Goal: Ask a question

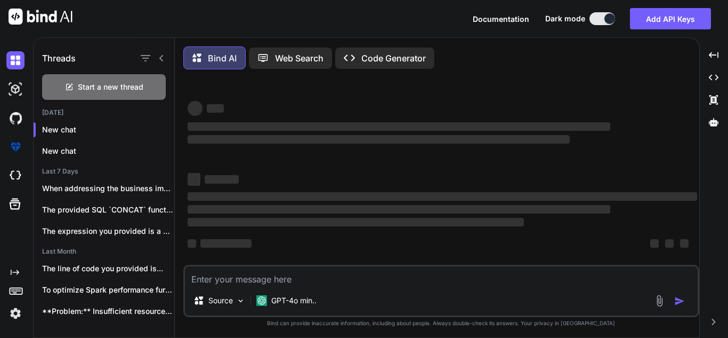
scroll to position [2, 0]
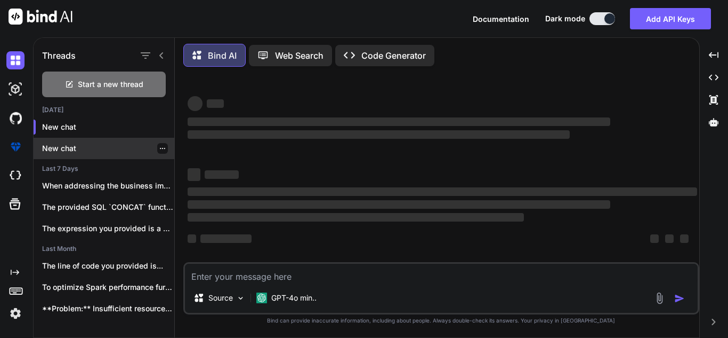
click at [110, 143] on p "New chat" at bounding box center [108, 148] width 132 height 11
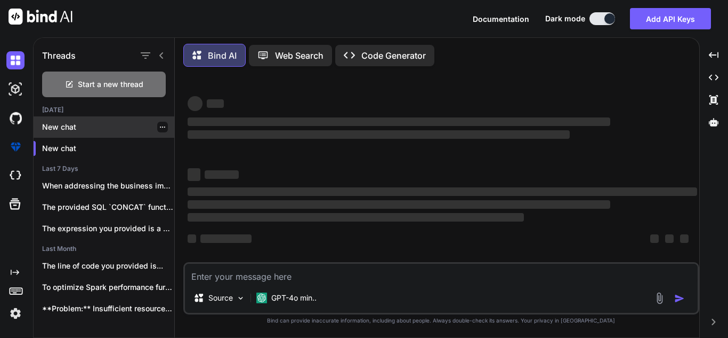
scroll to position [0, 0]
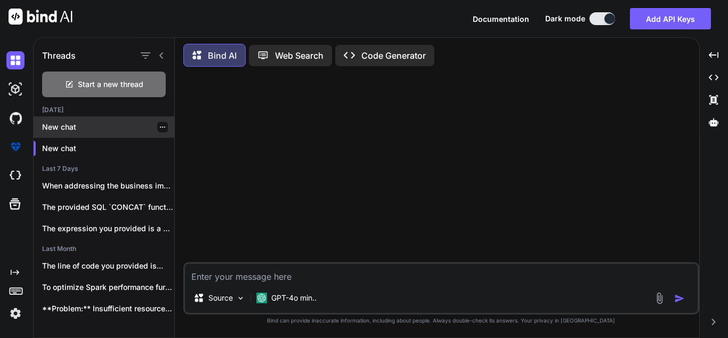
click at [159, 125] on icon "button" at bounding box center [162, 127] width 6 height 6
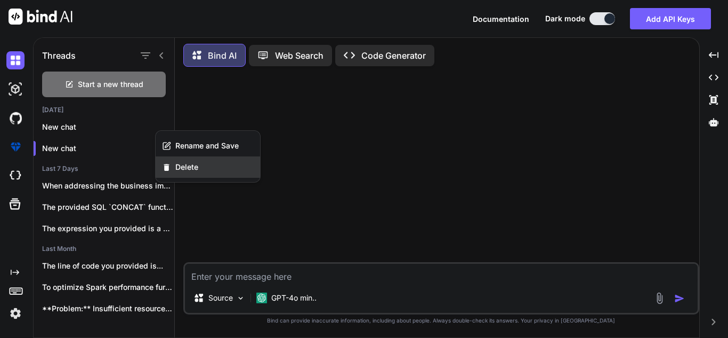
click at [189, 165] on span "Delete" at bounding box center [186, 167] width 23 height 11
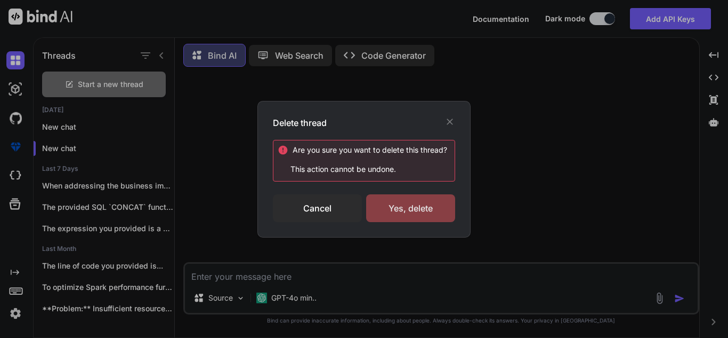
click at [407, 204] on div "Yes, delete" at bounding box center [410, 208] width 89 height 28
type textarea "x"
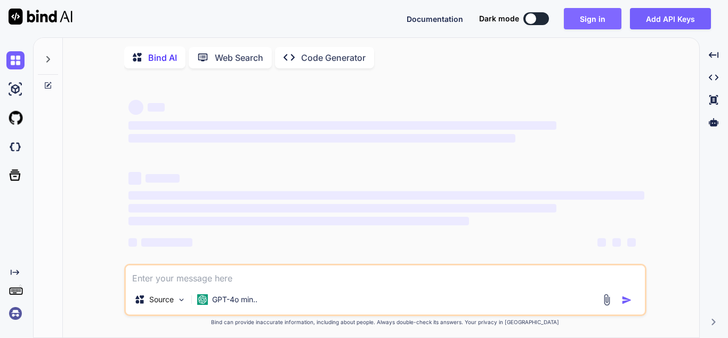
click at [577, 23] on button "Sign in" at bounding box center [593, 18] width 58 height 21
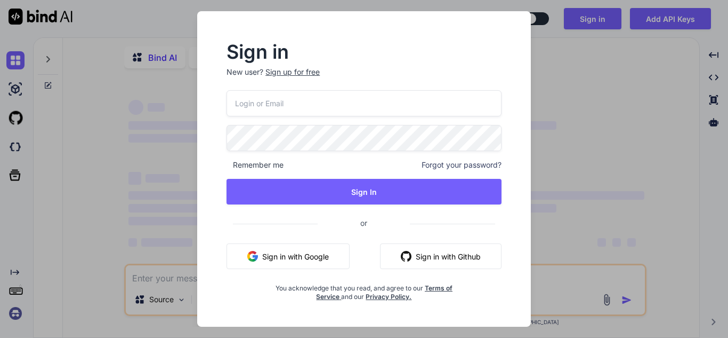
type textarea "x"
click at [379, 109] on input "email" at bounding box center [364, 103] width 275 height 26
type input "[PERSON_NAME][EMAIL_ADDRESS][PERSON_NAME][DOMAIN_NAME]"
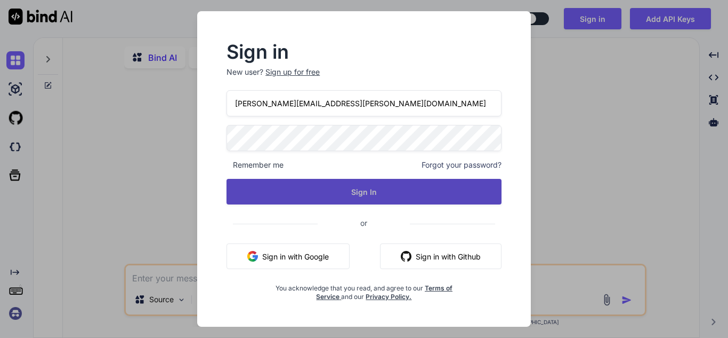
click at [357, 194] on button "Sign In" at bounding box center [364, 192] width 275 height 26
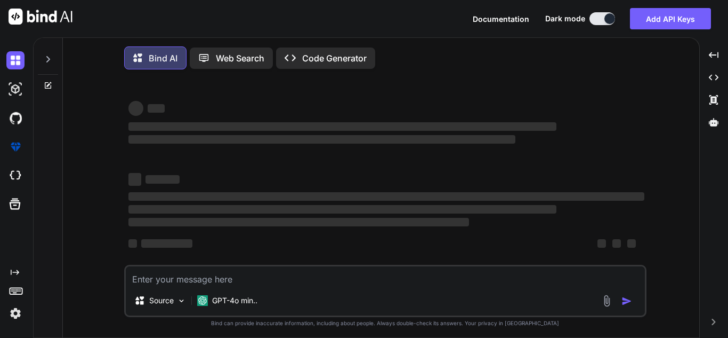
type textarea "x"
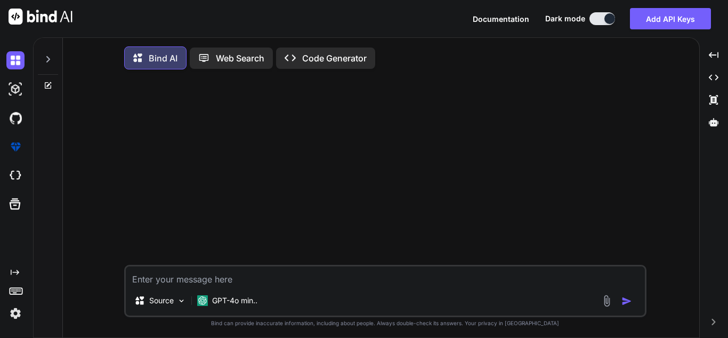
click at [46, 60] on icon at bounding box center [48, 59] width 9 height 9
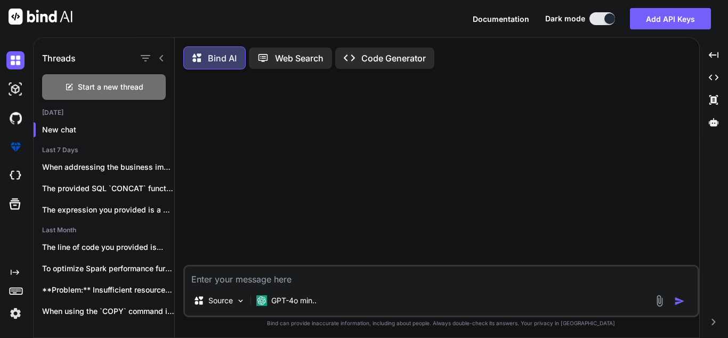
click at [304, 283] on textarea at bounding box center [441, 275] width 513 height 19
paste textarea "take max of date till hour and minutes only mariadb with format like this: [DAT…"
type textarea "take max of date till hour and minutes only mariadb with format like this: [DAT…"
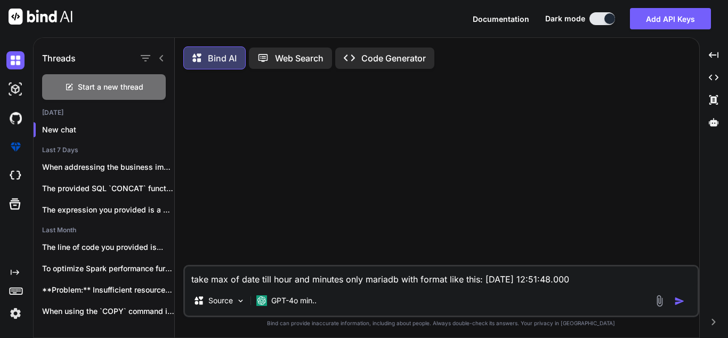
type textarea "x"
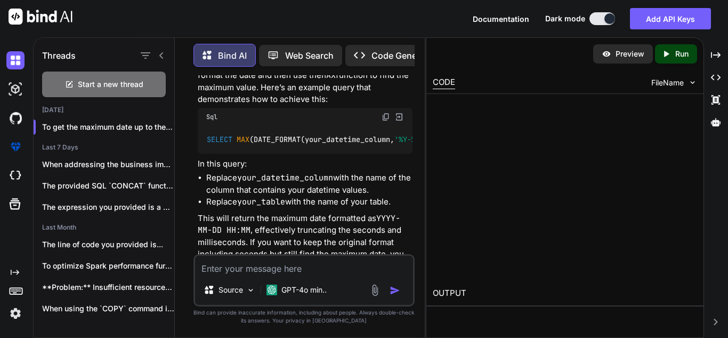
scroll to position [155, 0]
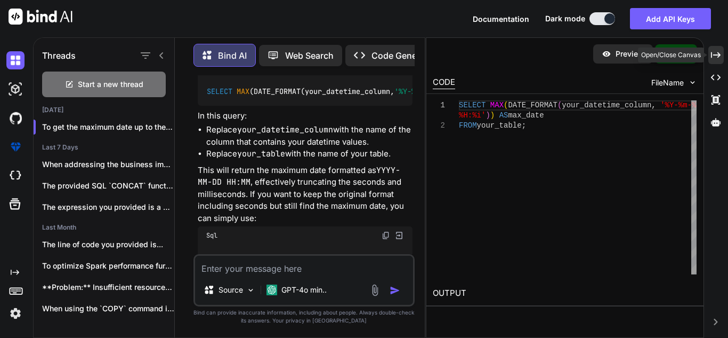
click at [719, 61] on div "Created with Pixso." at bounding box center [716, 55] width 15 height 18
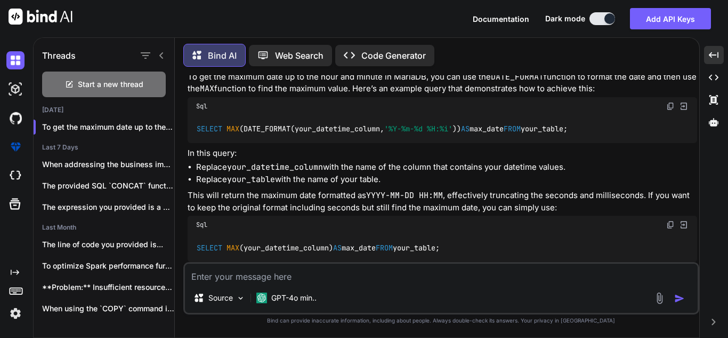
scroll to position [0, 0]
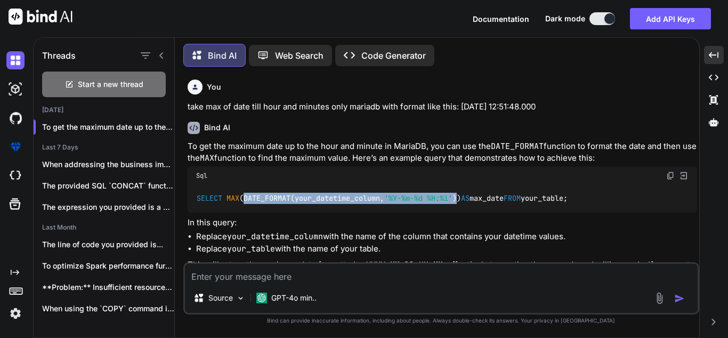
drag, startPoint x: 468, startPoint y: 197, endPoint x: 246, endPoint y: 195, distance: 221.8
click at [246, 195] on code "SELECT MAX (DATE_FORMAT(your_datetime_column, '%Y-%m-%d %H:%i' )) AS max_date F…" at bounding box center [382, 197] width 373 height 11
copy code "DATE_FORMAT(your_datetime_column, '%Y-%m-%d %H:%i' )"
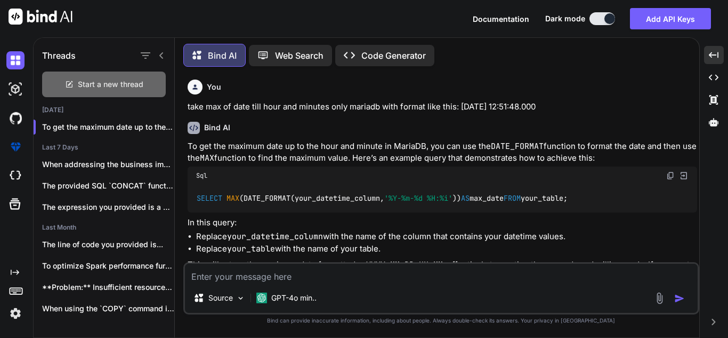
click at [109, 79] on span "Start a new thread" at bounding box center [111, 84] width 66 height 11
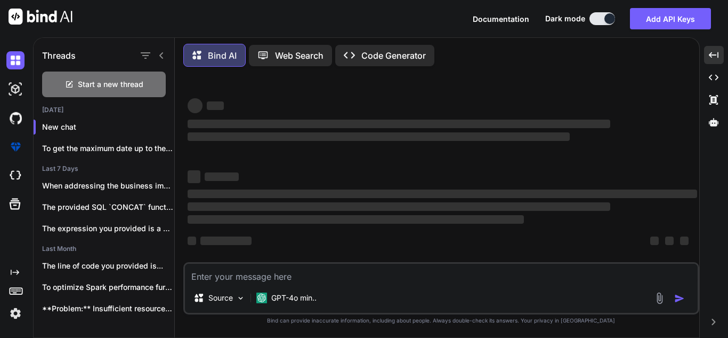
type textarea "x"
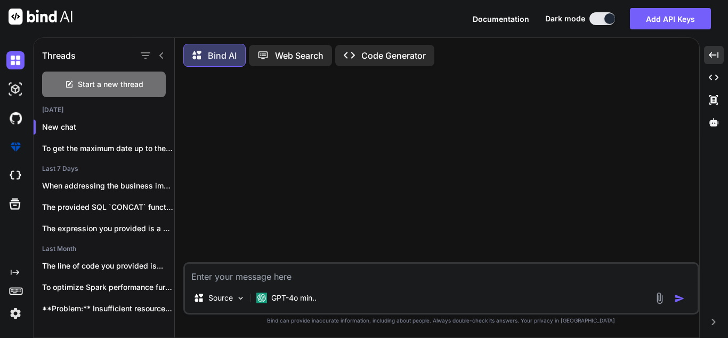
click at [258, 280] on textarea at bounding box center [441, 272] width 513 height 19
type textarea "M"
type textarea "x"
type textarea "Mo"
type textarea "x"
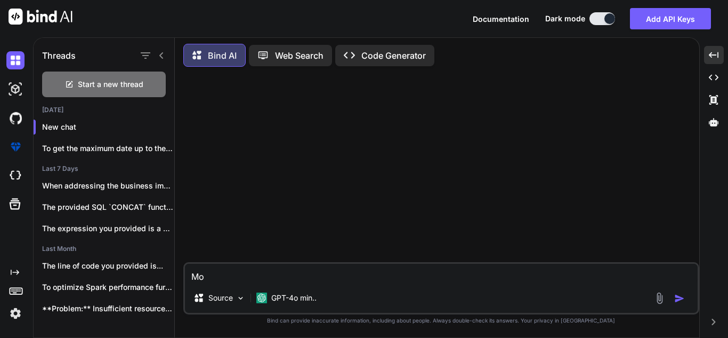
type textarea "Mod"
type textarea "x"
type textarea "Modi"
type textarea "x"
type textarea "Modif"
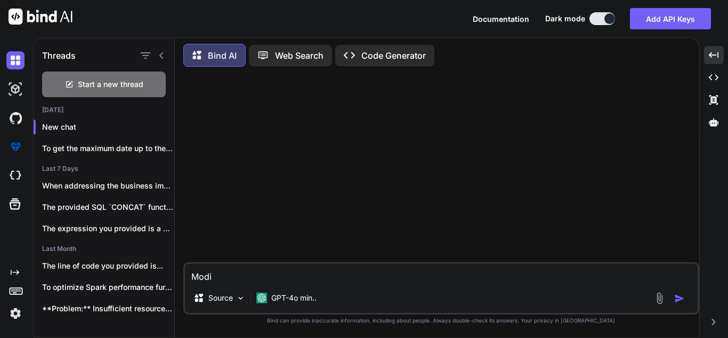
type textarea "x"
type textarea "Modify"
type textarea "x"
type textarea "Modify"
type textarea "x"
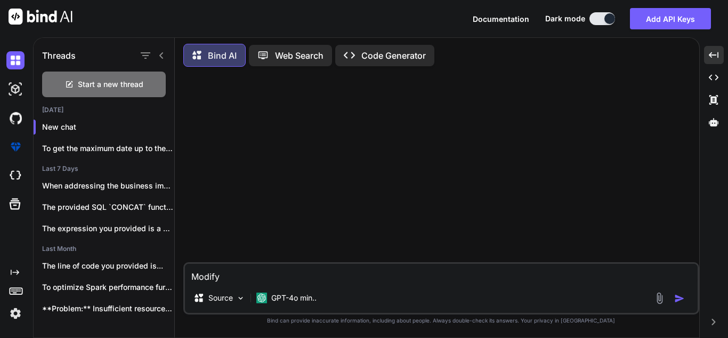
type textarea "Modify t"
type textarea "x"
type textarea "Modify th"
type textarea "x"
type textarea "Modify thi"
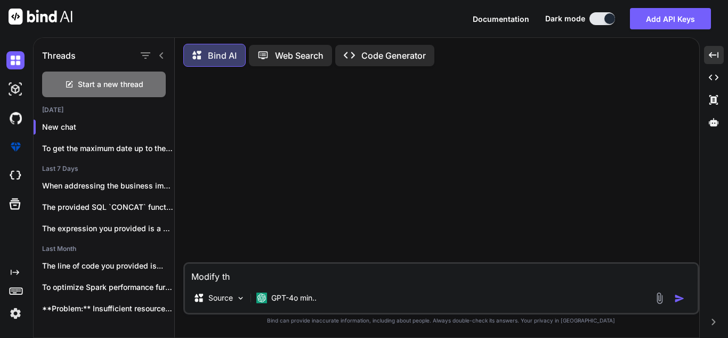
type textarea "x"
type textarea "Modify this"
type textarea "x"
type textarea "Modify this"
type textarea "x"
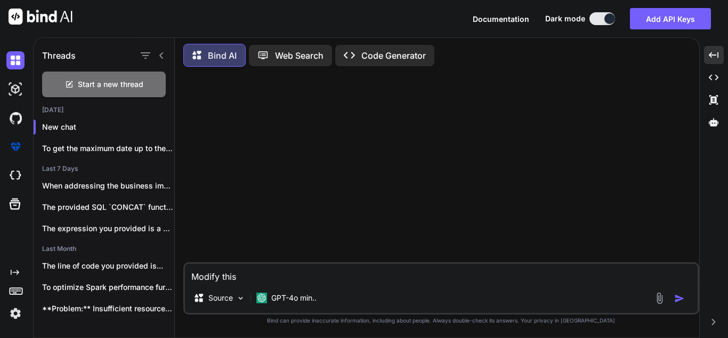
type textarea "Modify this q"
type textarea "x"
type textarea "Modify this qu"
type textarea "x"
type textarea "Modify this que"
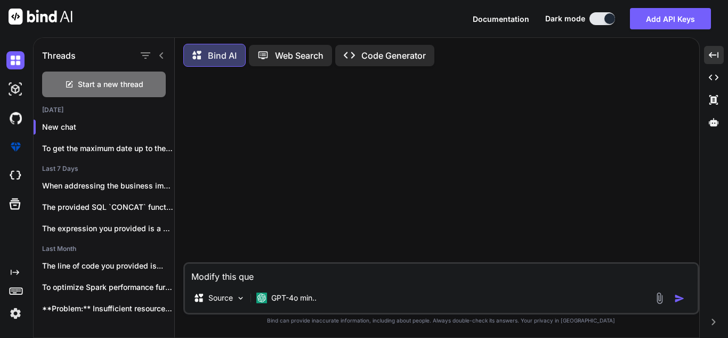
type textarea "x"
type textarea "Modify this quer"
type textarea "x"
type textarea "Modify this query"
type textarea "x"
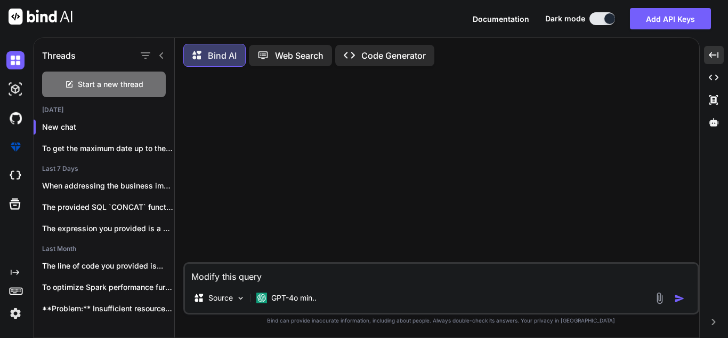
type textarea "Modify this query"
type textarea "x"
type textarea "Modify this query t"
type textarea "x"
type textarea "Modify this query to"
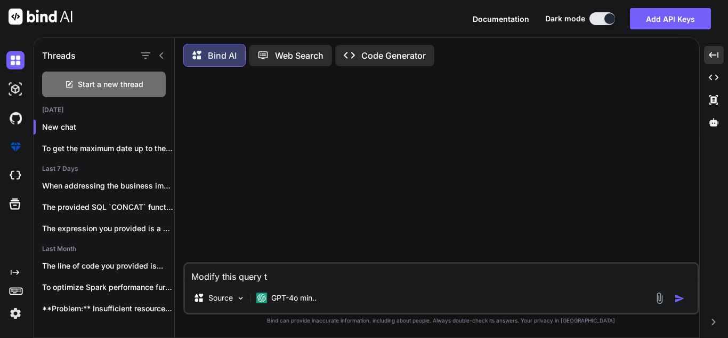
type textarea "x"
type textarea "Modify this query to"
type textarea "x"
type textarea "Modify this query to g"
type textarea "x"
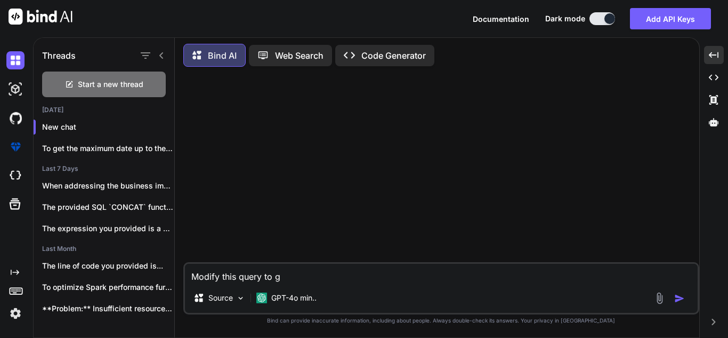
type textarea "Modify this query to ge"
type textarea "x"
type textarea "Modify this query to gen"
type textarea "x"
type textarea "Modify this query to gene"
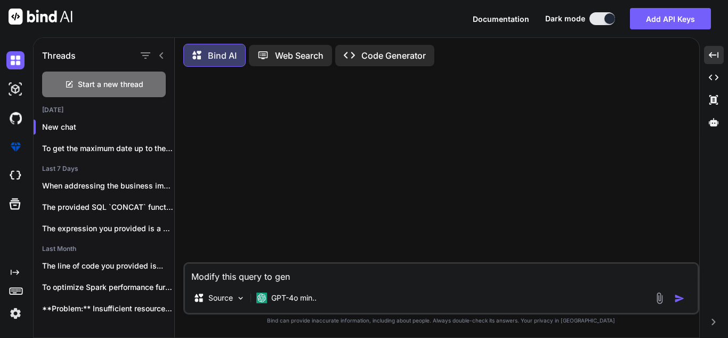
type textarea "x"
type textarea "Modify this query to gener"
type textarea "x"
type textarea "Modify this query to genera"
type textarea "x"
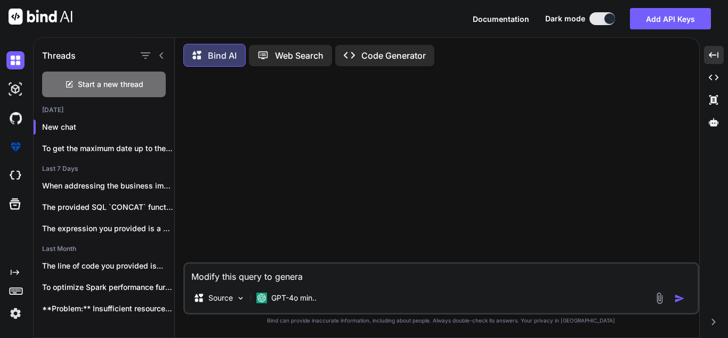
type textarea "Modify this query to generat"
type textarea "x"
type textarea "Modify this query to generate"
type textarea "x"
type textarea "Modify this query to generate"
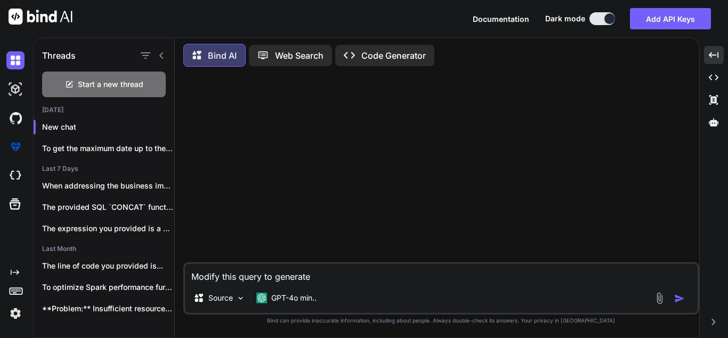
type textarea "x"
type textarea "Modify this query to generate m"
type textarea "x"
type textarea "Modify this query to generate ma"
type textarea "x"
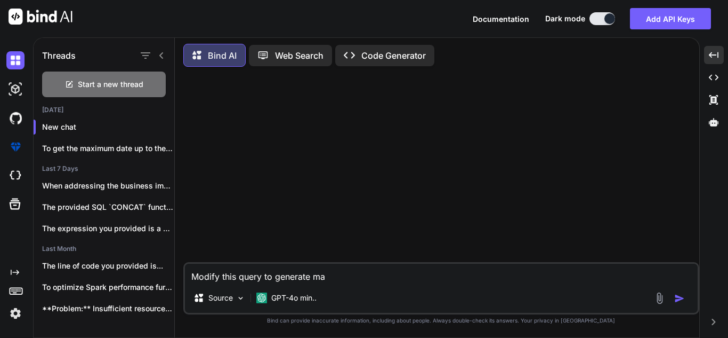
type textarea "Modify this query to generate max"
type textarea "x"
type textarea "Modify this query to generate max_"
type textarea "x"
type textarea "Modify this query to generate max_c"
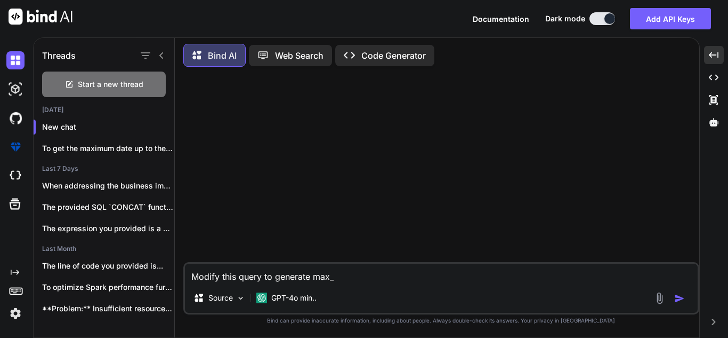
type textarea "x"
type textarea "Modify this query to generate max_cr"
type textarea "x"
type textarea "Modify this query to generate max_cre"
type textarea "x"
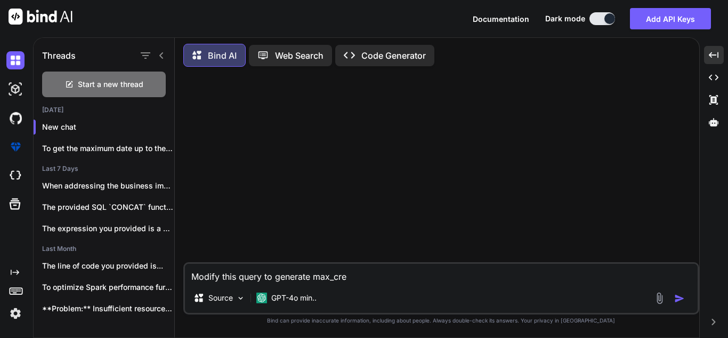
type textarea "Modify this query to generate max_crea"
type textarea "x"
type textarea "Modify this query to generate max_creat"
type textarea "x"
type textarea "Modify this query to generate max_create"
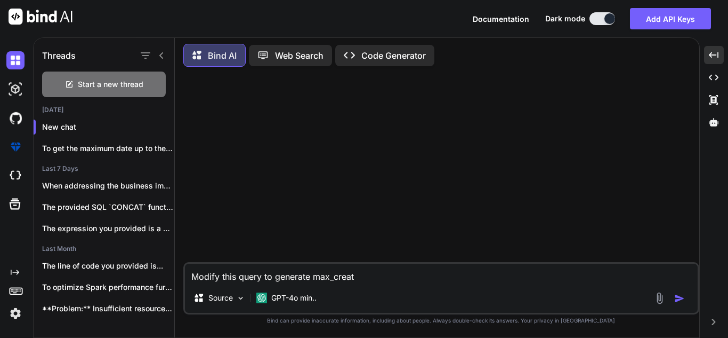
type textarea "x"
type textarea "Modify this query to generate max_created"
type textarea "x"
type textarea "Modify this query to generate max_created"
type textarea "x"
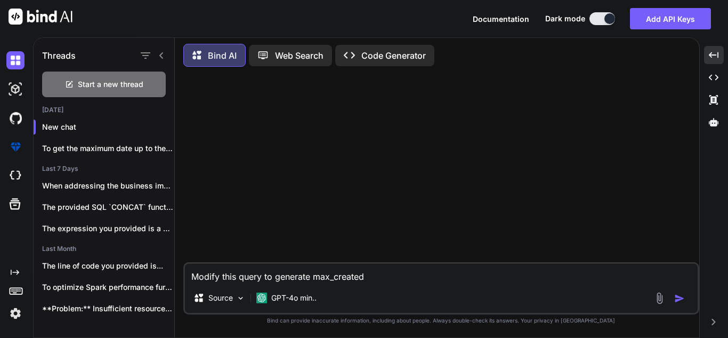
type textarea "Modify this query to generate max_created d"
type textarea "x"
type textarea "Modify this query to generate max_created da"
type textarea "x"
type textarea "Modify this query to generate max_created dat"
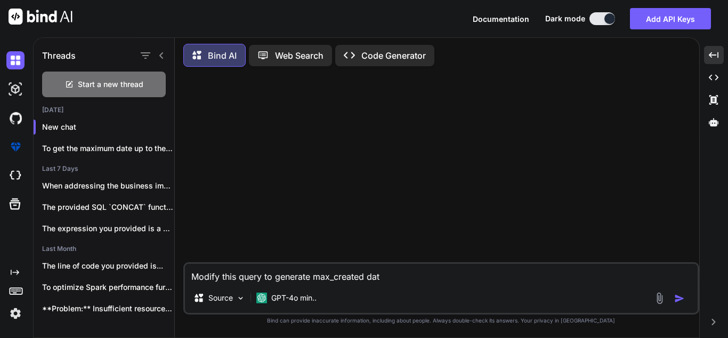
type textarea "x"
type textarea "Modify this query to generate max_created date"
type textarea "x"
type textarea "Modify this query to generate max_created dates"
type textarea "x"
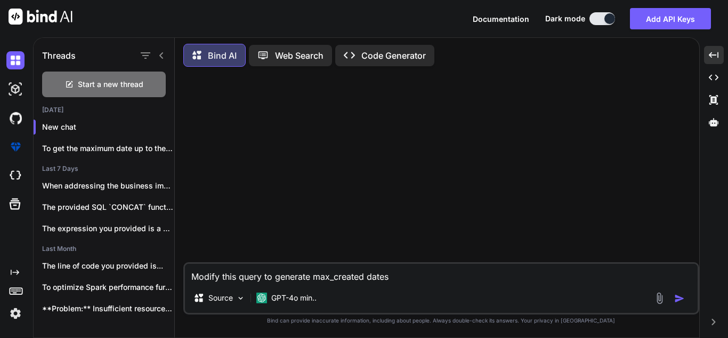
type textarea "Modify this query to generate max_created dates"
type textarea "x"
type textarea "Modify this query to generate max_created dates w"
type textarea "x"
type textarea "Modify this query to generate max_created dates wi"
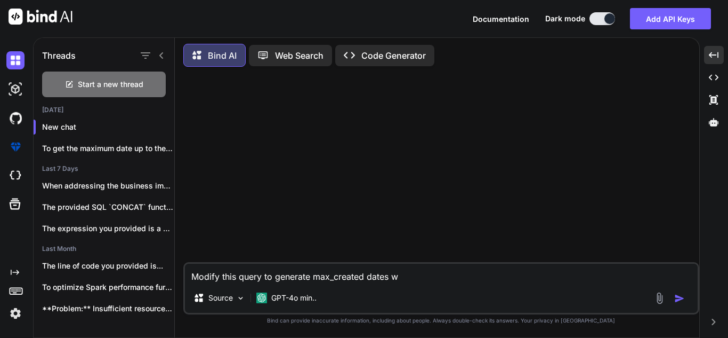
type textarea "x"
type textarea "Modify this query to generate max_created dates wit"
type textarea "x"
type textarea "Modify this query to generate max_created dates with"
type textarea "x"
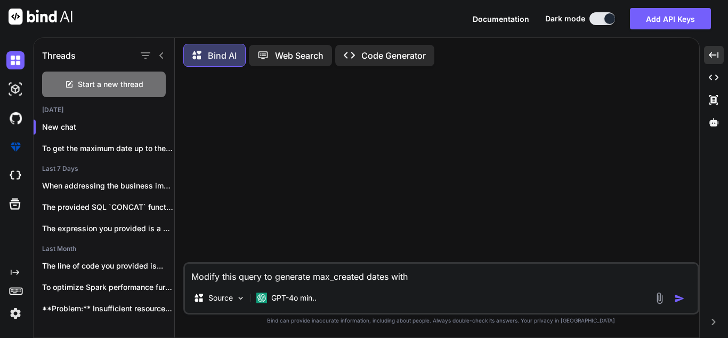
type textarea "Modify this query to generate max_created dates with"
type textarea "x"
type textarea "Modify this query to generate max_created dates with a"
type textarea "x"
type textarea "Modify this query to generate max_created dates with a"
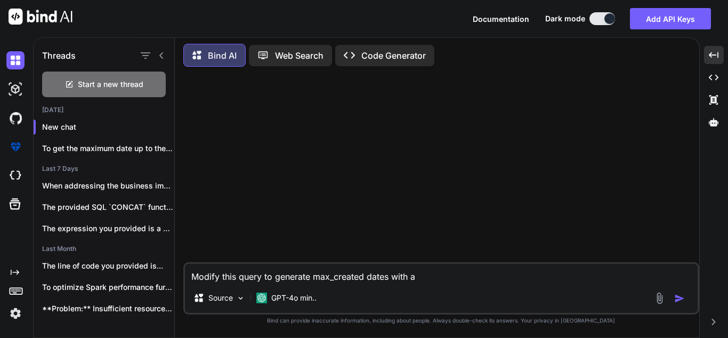
type textarea "x"
type textarea "Modify this query to generate max_created dates with a d"
type textarea "x"
type textarea "Modify this query to generate max_created dates with a di"
type textarea "x"
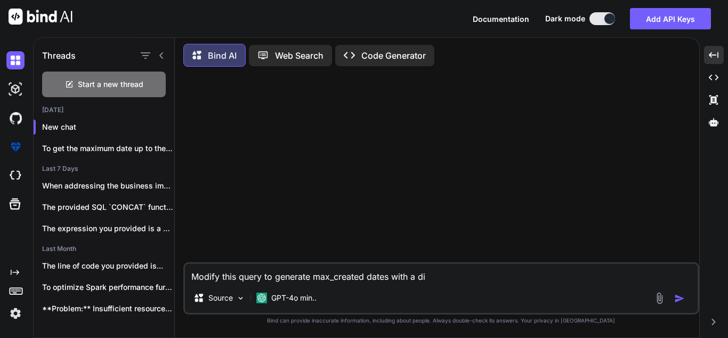
type textarea "Modify this query to generate max_created dates with a dif"
type textarea "x"
type textarea "Modify this query to generate max_created dates with a diff"
type textarea "x"
type textarea "Modify this query to generate max_created dates with a diffe"
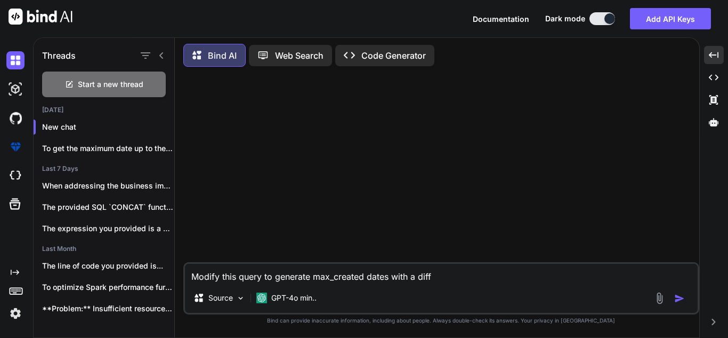
type textarea "x"
type textarea "Modify this query to generate max_created dates with a differ"
type textarea "x"
type textarea "Modify this query to generate max_created dates with a differe"
type textarea "x"
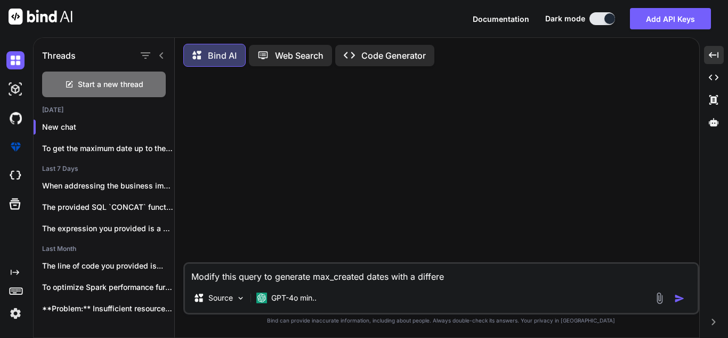
type textarea "Modify this query to generate max_created dates with a differen"
type textarea "x"
type textarea "Modify this query to generate max_created dates with a differenc"
type textarea "x"
type textarea "Modify this query to generate max_created dates with a difference"
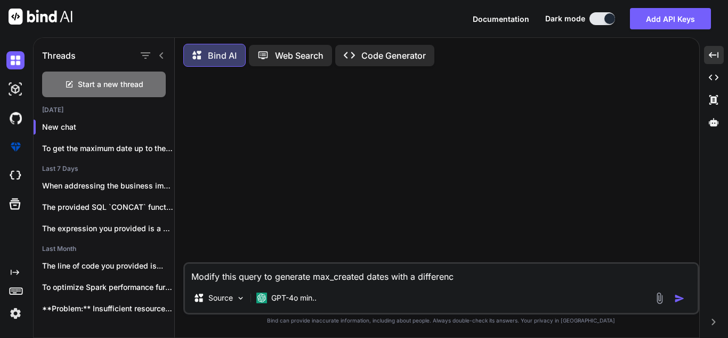
type textarea "x"
type textarea "Modify this query to generate max_created dates with a difference"
type textarea "x"
type textarea "Modify this query to generate max_created dates with a difference o"
type textarea "x"
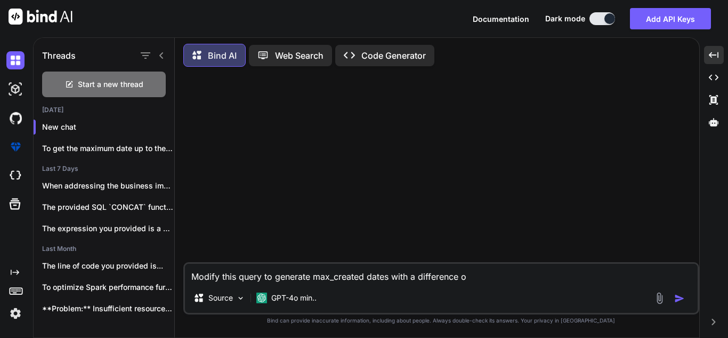
type textarea "Modify this query to generate max_created dates with a difference of"
type textarea "x"
type textarea "Modify this query to generate max_created dates with a difference of"
type textarea "x"
type textarea "Modify this query to generate max_created dates with a difference of 1"
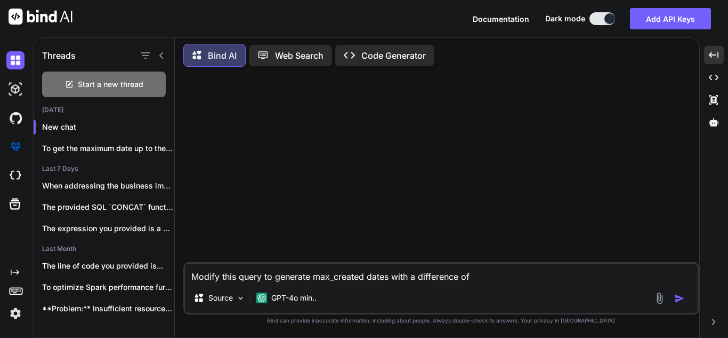
type textarea "x"
type textarea "Modify this query to generate max_created dates with a difference of 1-"
type textarea "x"
type textarea "Modify this query to generate max_created dates with a difference of 1-2"
type textarea "x"
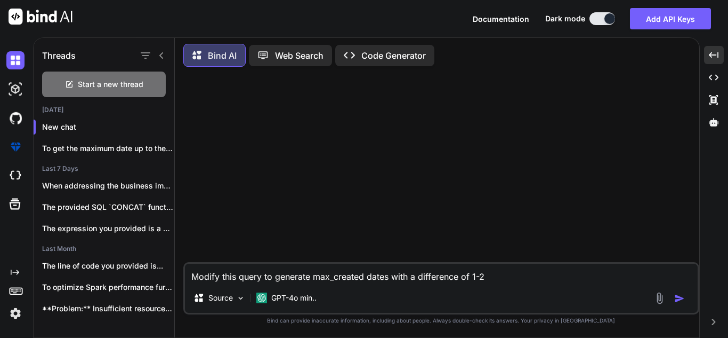
type textarea "Modify this query to generate max_created dates with a difference of 1-2"
type textarea "x"
type textarea "Modify this query to generate max_created dates with a difference of 1-2 s"
type textarea "x"
type textarea "Modify this query to generate max_created dates with a difference of 1-2 se"
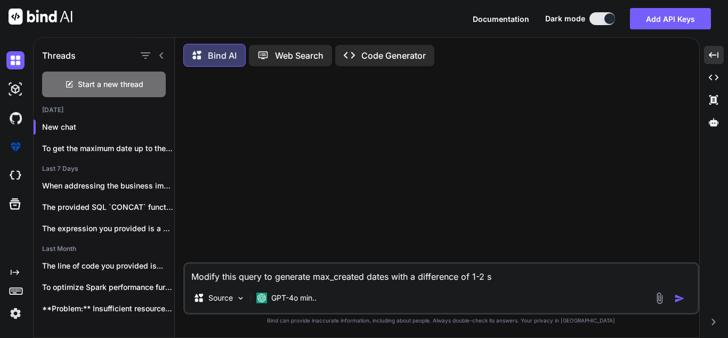
type textarea "x"
type textarea "Modify this query to generate max_created dates with a difference of 1-2 sec"
type textarea "x"
type textarea "Modify this query to generate max_created dates with a difference of 1-2 seco"
type textarea "x"
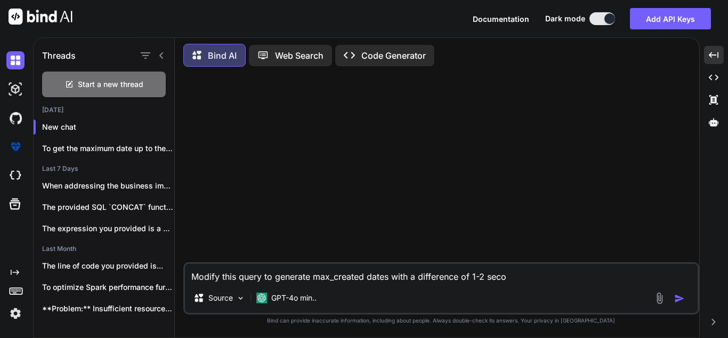
type textarea "Modify this query to generate max_created dates with a difference of 1-2 secon"
type textarea "x"
type textarea "Modify this query to generate max_created dates with a difference of 1-2 second"
type textarea "x"
type textarea "Modify this query to generate max_created dates with a difference of 1-2 seconds"
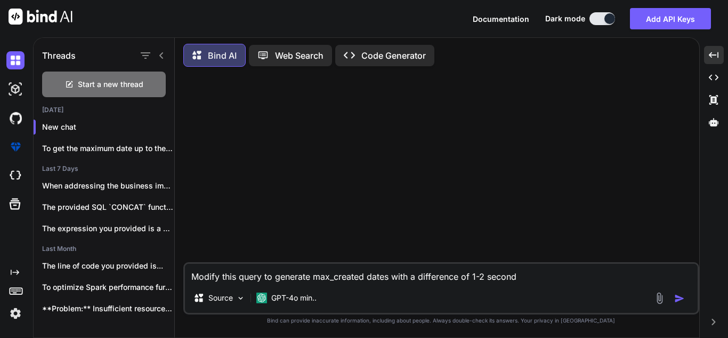
type textarea "x"
type textarea "Modify this query to generate max_created dates with a difference of 1-2 seconds"
type textarea "x"
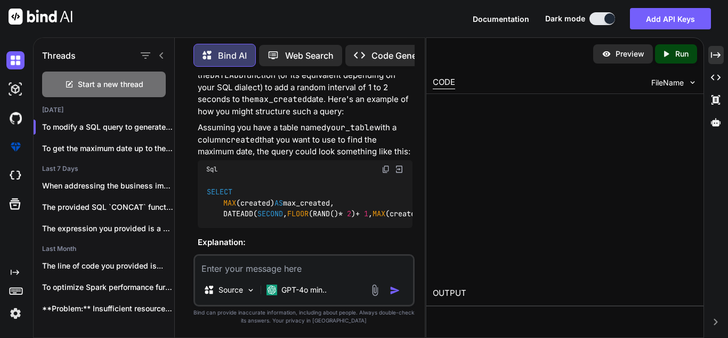
scroll to position [155, 0]
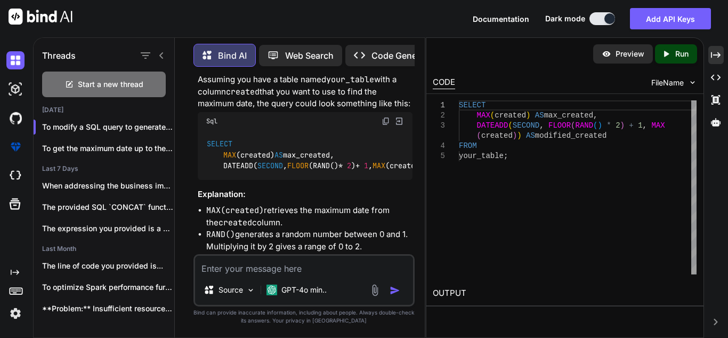
type textarea "x"
click at [719, 56] on icon "Created with Pixso." at bounding box center [716, 55] width 10 height 10
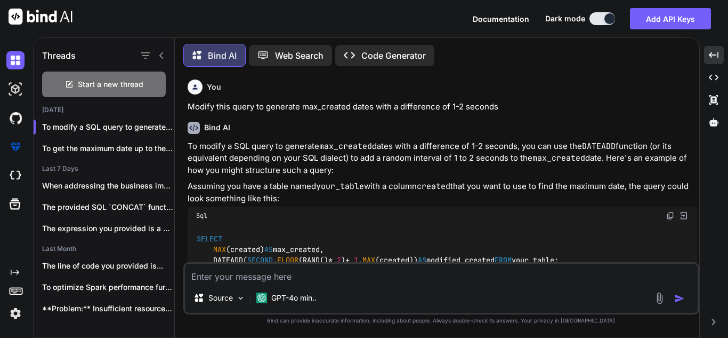
scroll to position [201, 0]
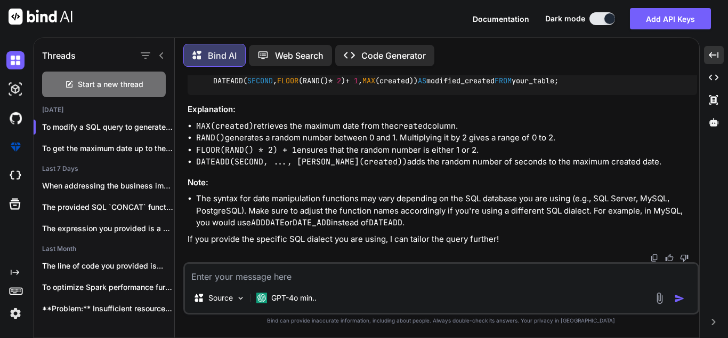
click at [371, 282] on textarea at bounding box center [441, 272] width 513 height 19
paste textarea "WITH EntityIDs AS ( SELECT g.entity_id FROM tcshobs.pricing_opportunity_segment…"
type textarea "WITH EntityIDs AS ( SELECT g.entity_id FROM tcshobs.pricing_opportunity_segment…"
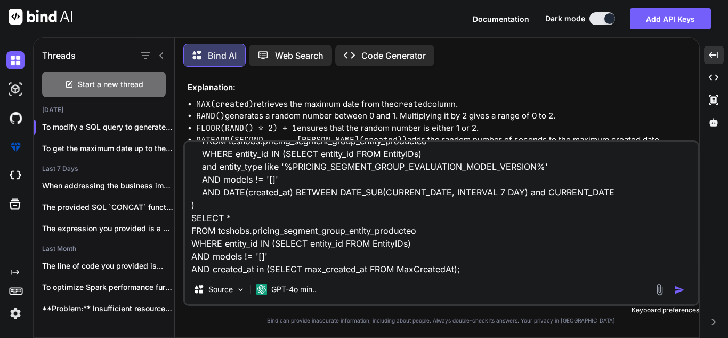
type textarea "x"
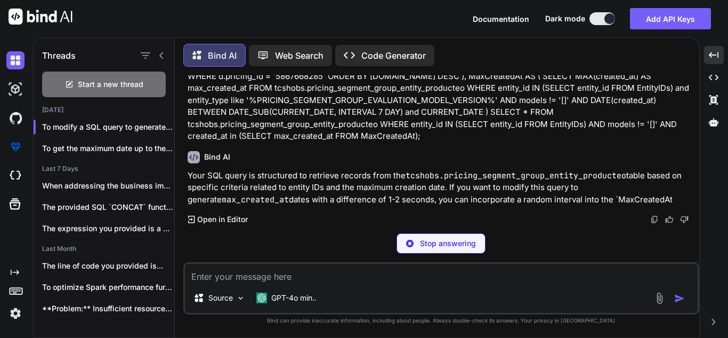
scroll to position [454, 0]
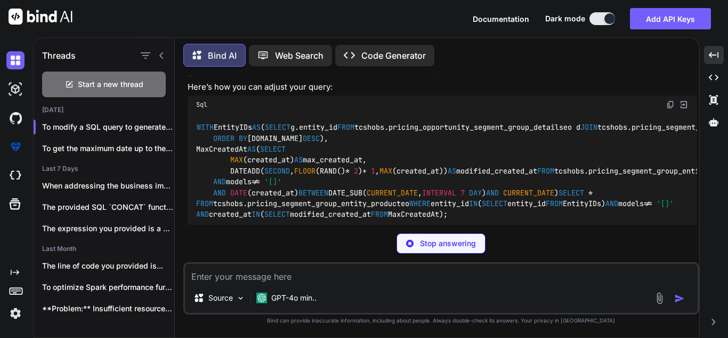
type textarea "x"
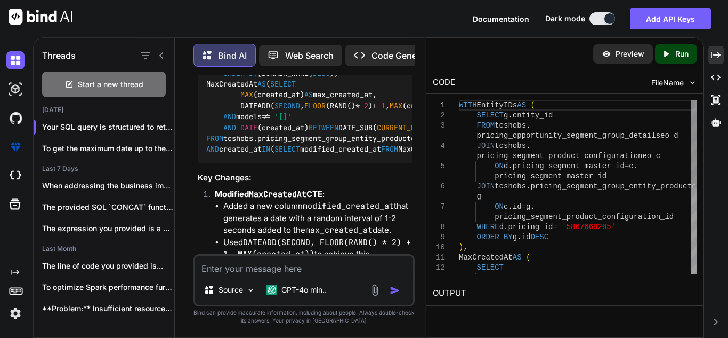
scroll to position [1024, 0]
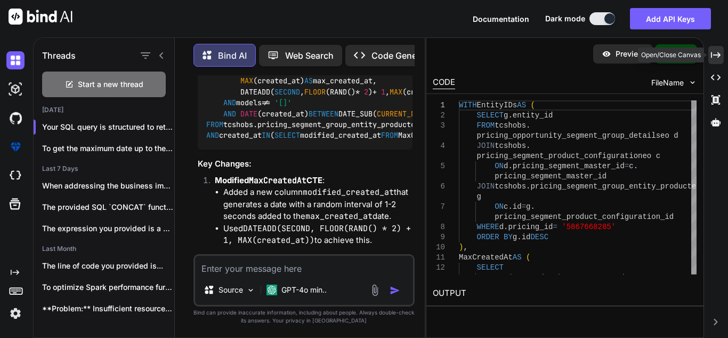
click at [718, 57] on icon "Created with Pixso." at bounding box center [716, 55] width 10 height 10
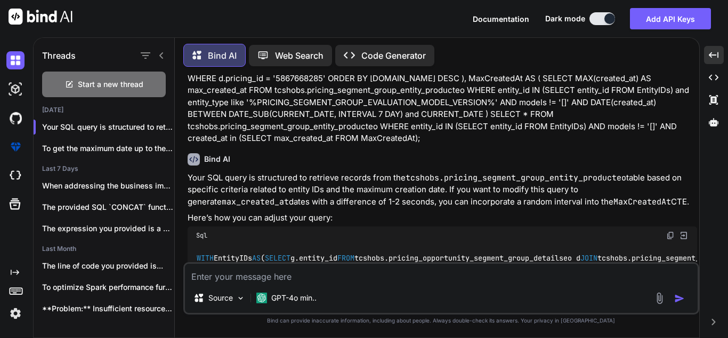
scroll to position [537, 0]
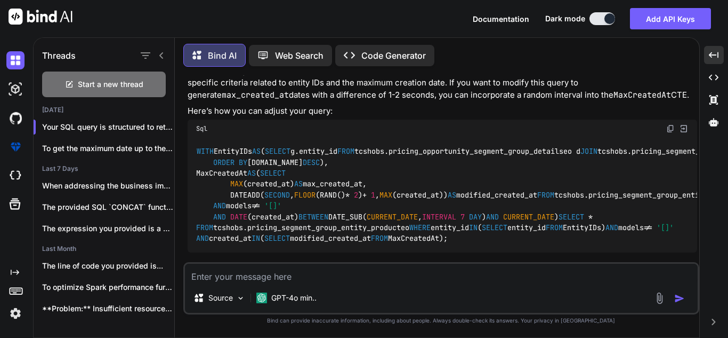
click at [670, 133] on img at bounding box center [671, 128] width 9 height 9
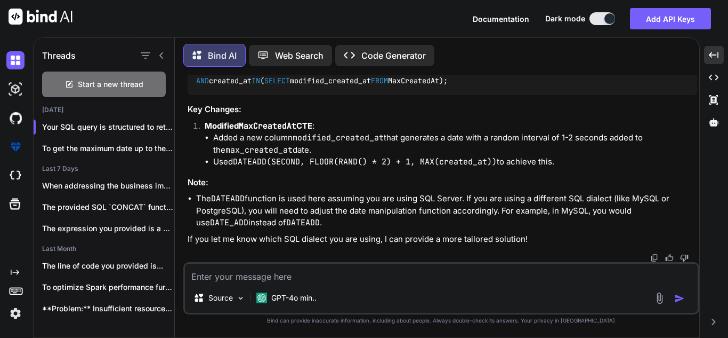
scroll to position [890, 0]
click at [361, 276] on textarea at bounding box center [441, 272] width 513 height 19
type textarea "m"
type textarea "x"
type textarea "ma"
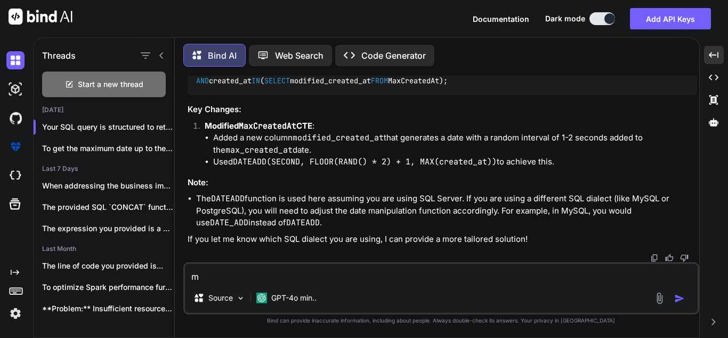
type textarea "x"
type textarea "mar"
type textarea "x"
type textarea "mari"
type textarea "x"
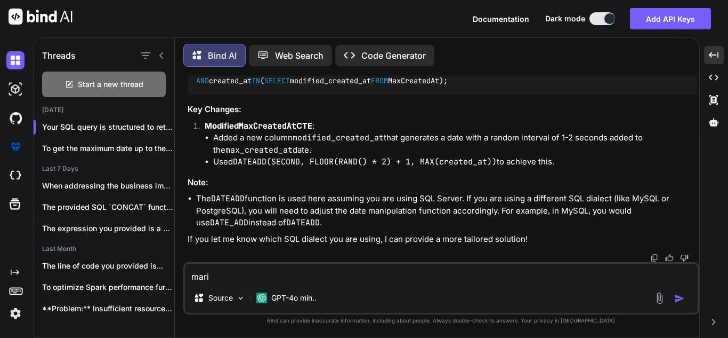
type textarea "[PERSON_NAME]"
type textarea "x"
type textarea "mariad"
type textarea "x"
type textarea "mariadb"
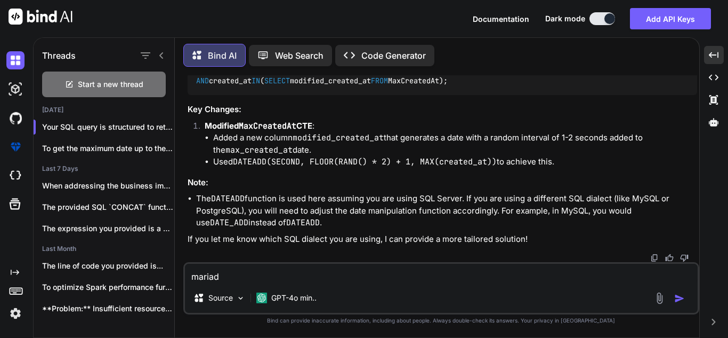
type textarea "x"
type textarea "mariadb"
type textarea "x"
type textarea "mariadb I"
type textarea "x"
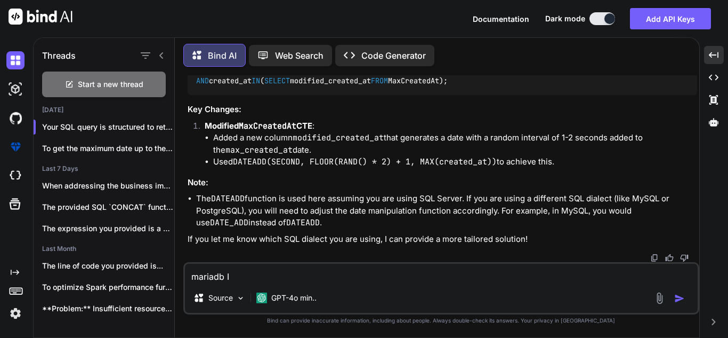
type textarea "mariadb I"
type textarea "x"
type textarea "mariadb I a"
type textarea "x"
type textarea "mariadb I am"
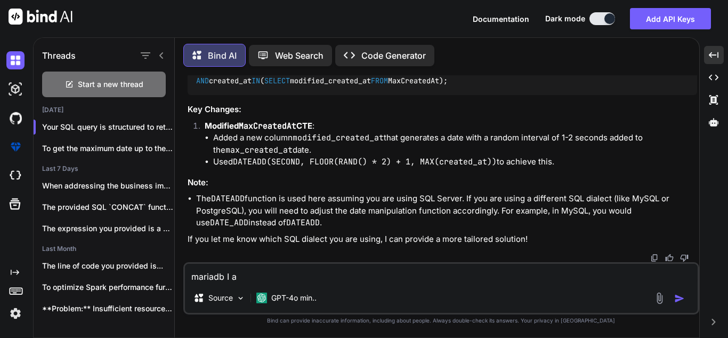
type textarea "x"
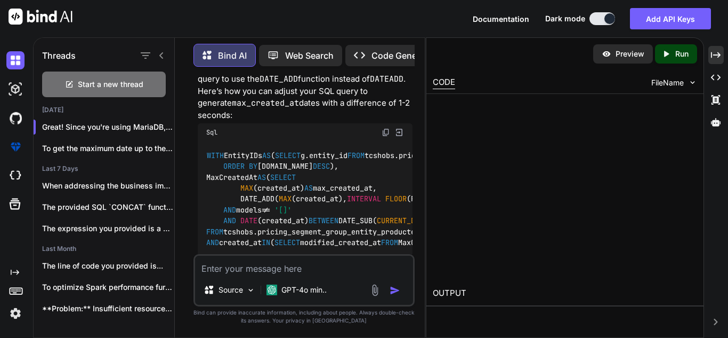
scroll to position [1915, 0]
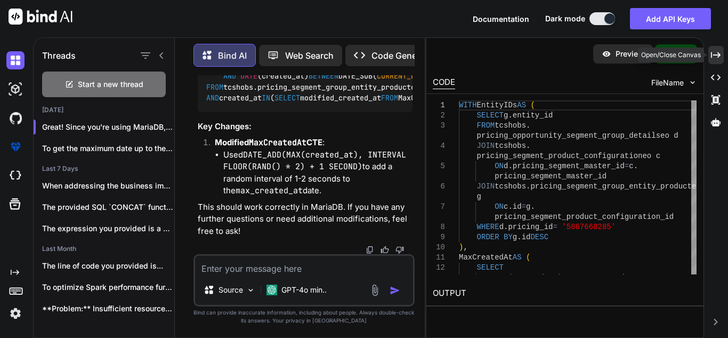
click at [722, 53] on div "Created with Pixso." at bounding box center [716, 55] width 15 height 18
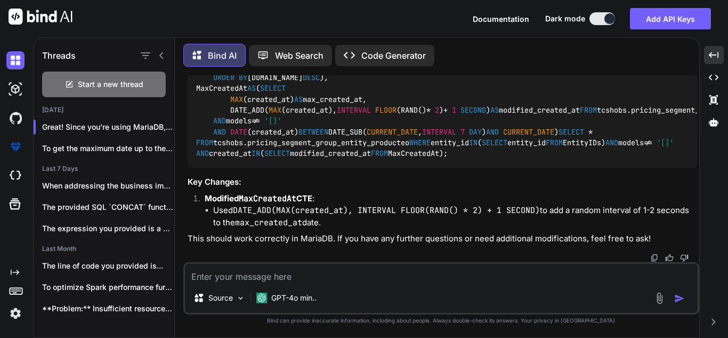
scroll to position [1116, 0]
click at [672, 48] on img at bounding box center [671, 43] width 9 height 9
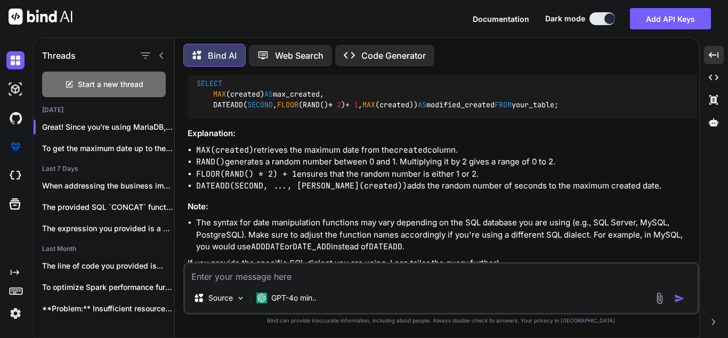
scroll to position [160, 0]
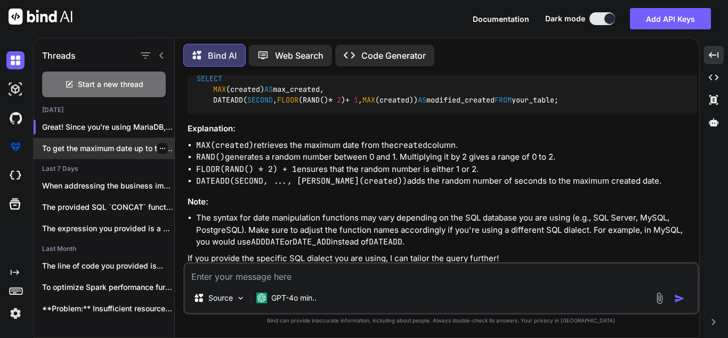
click at [127, 150] on p "To get the maximum date up to the hour a..." at bounding box center [108, 148] width 132 height 11
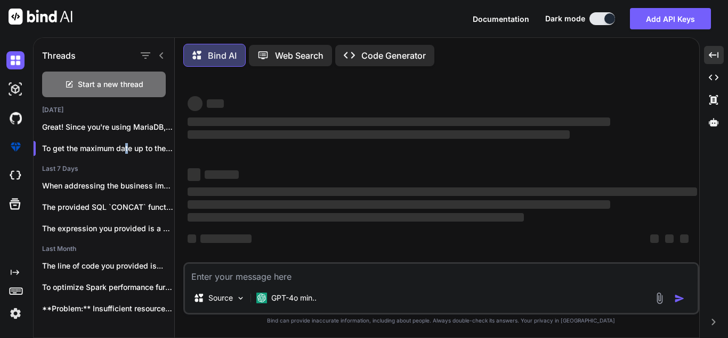
scroll to position [0, 0]
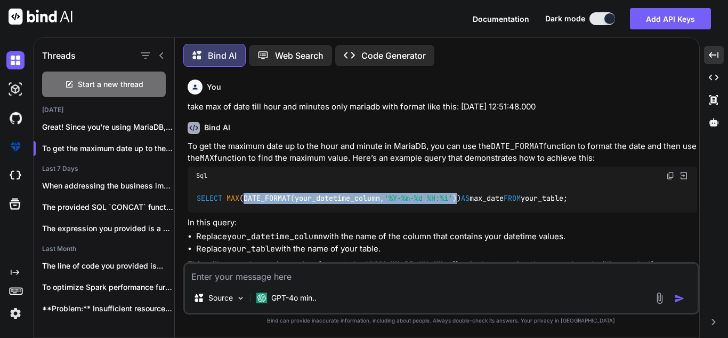
drag, startPoint x: 245, startPoint y: 195, endPoint x: 467, endPoint y: 192, distance: 221.8
click at [467, 192] on code "SELECT MAX (DATE_FORMAT(your_datetime_column, '%Y-%m-%d %H:%i' )) AS max_date F…" at bounding box center [382, 197] width 373 height 11
copy code "DATE_FORMAT(your_datetime_column, '%Y-%m-%d %H:%i' )"
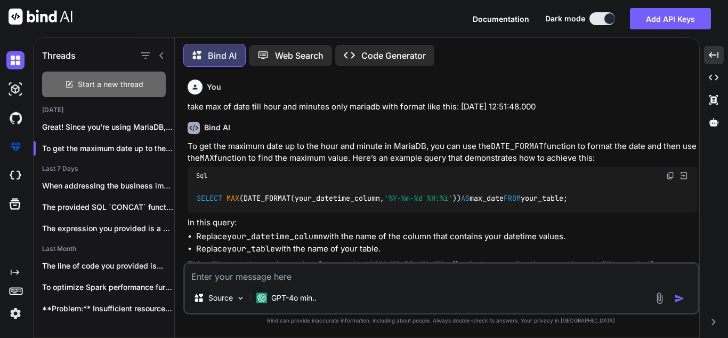
click at [100, 84] on span "Start a new thread" at bounding box center [111, 84] width 66 height 11
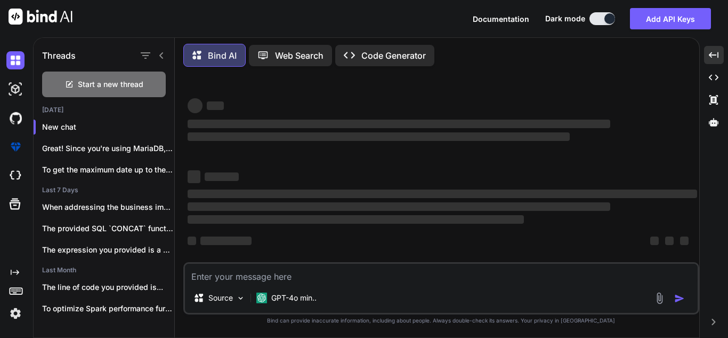
click at [291, 270] on textarea at bounding box center [441, 272] width 513 height 19
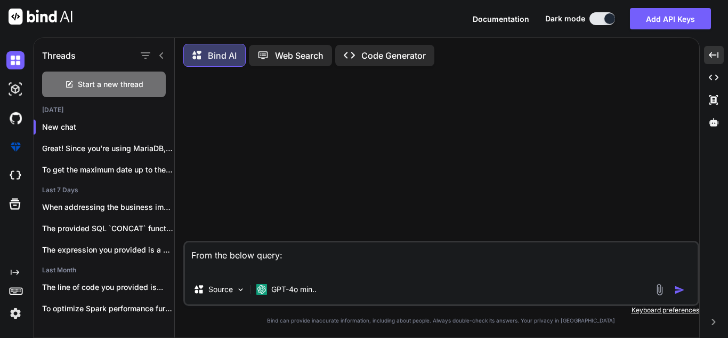
paste textarea "SELECT popm.entity_id, pspc.product_code, posgd.pricing_segment_master_id, [DOM…"
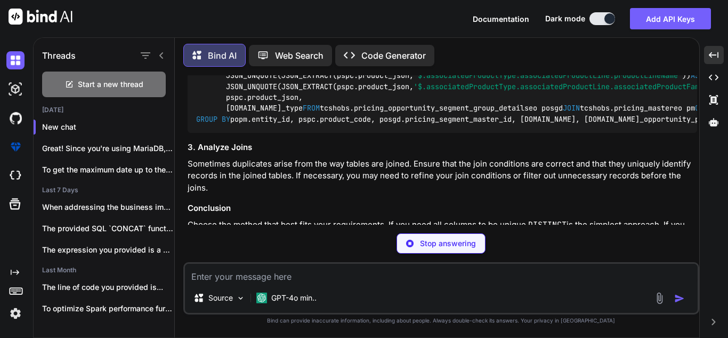
scroll to position [1125, 0]
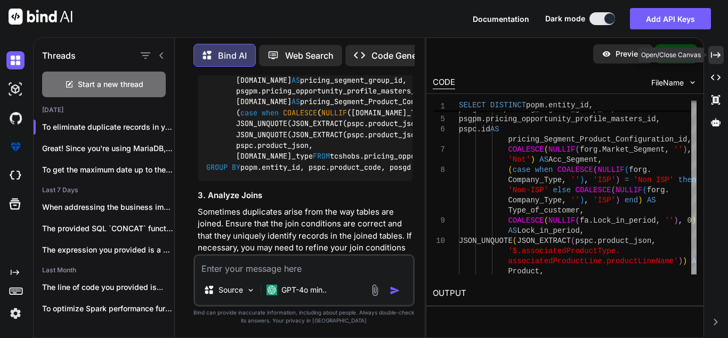
click at [719, 58] on icon "Created with Pixso." at bounding box center [716, 55] width 10 height 10
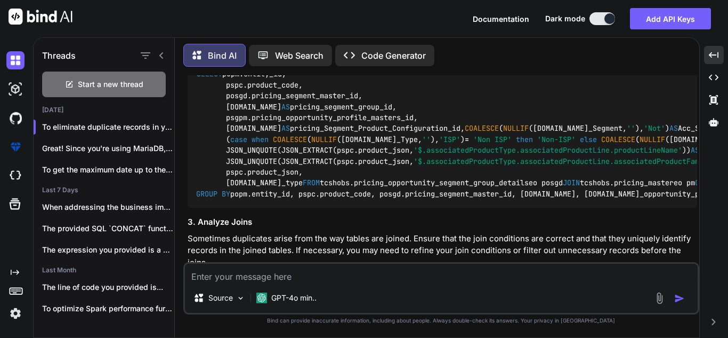
scroll to position [779, 0]
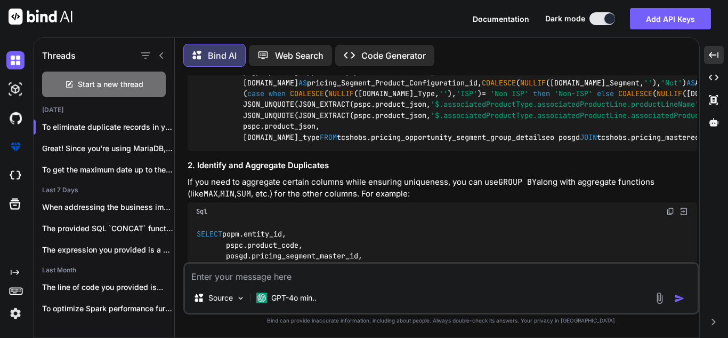
scroll to position [245, 0]
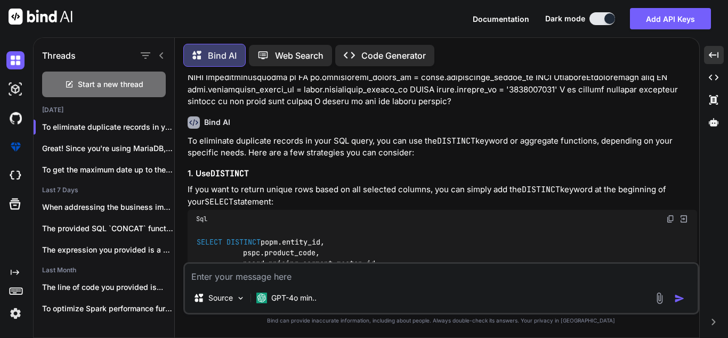
click at [531, 224] on div "Sql" at bounding box center [443, 219] width 510 height 18
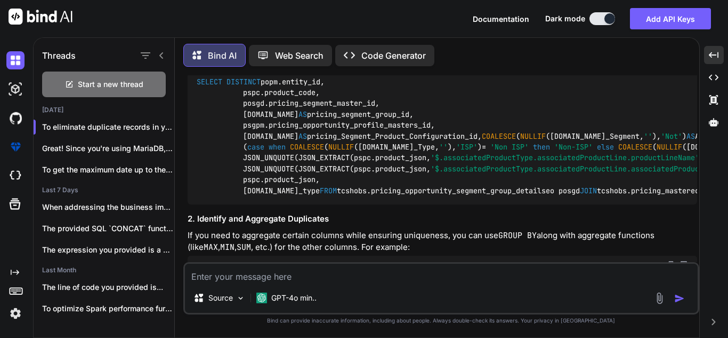
scroll to position [352, 0]
